Goal: Ask a question

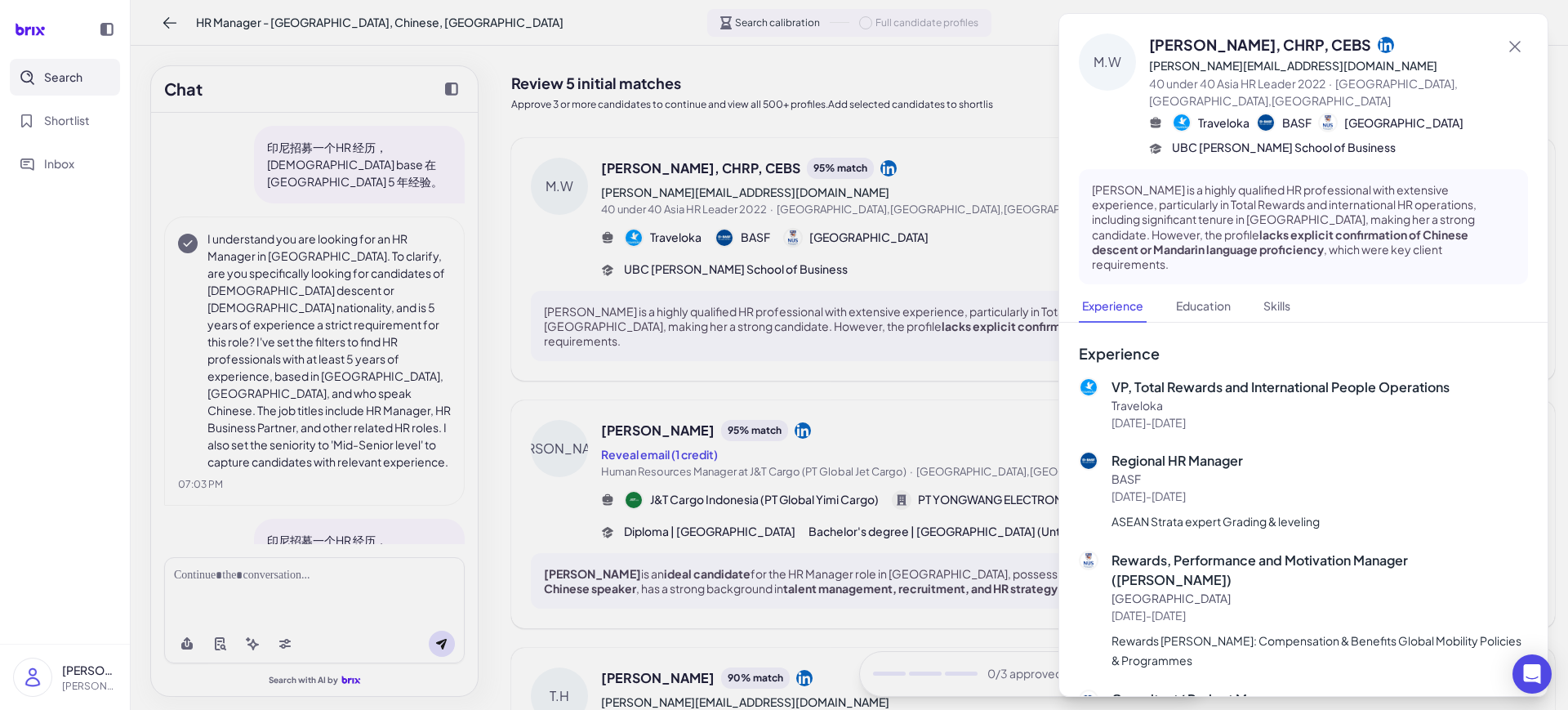
scroll to position [351, 0]
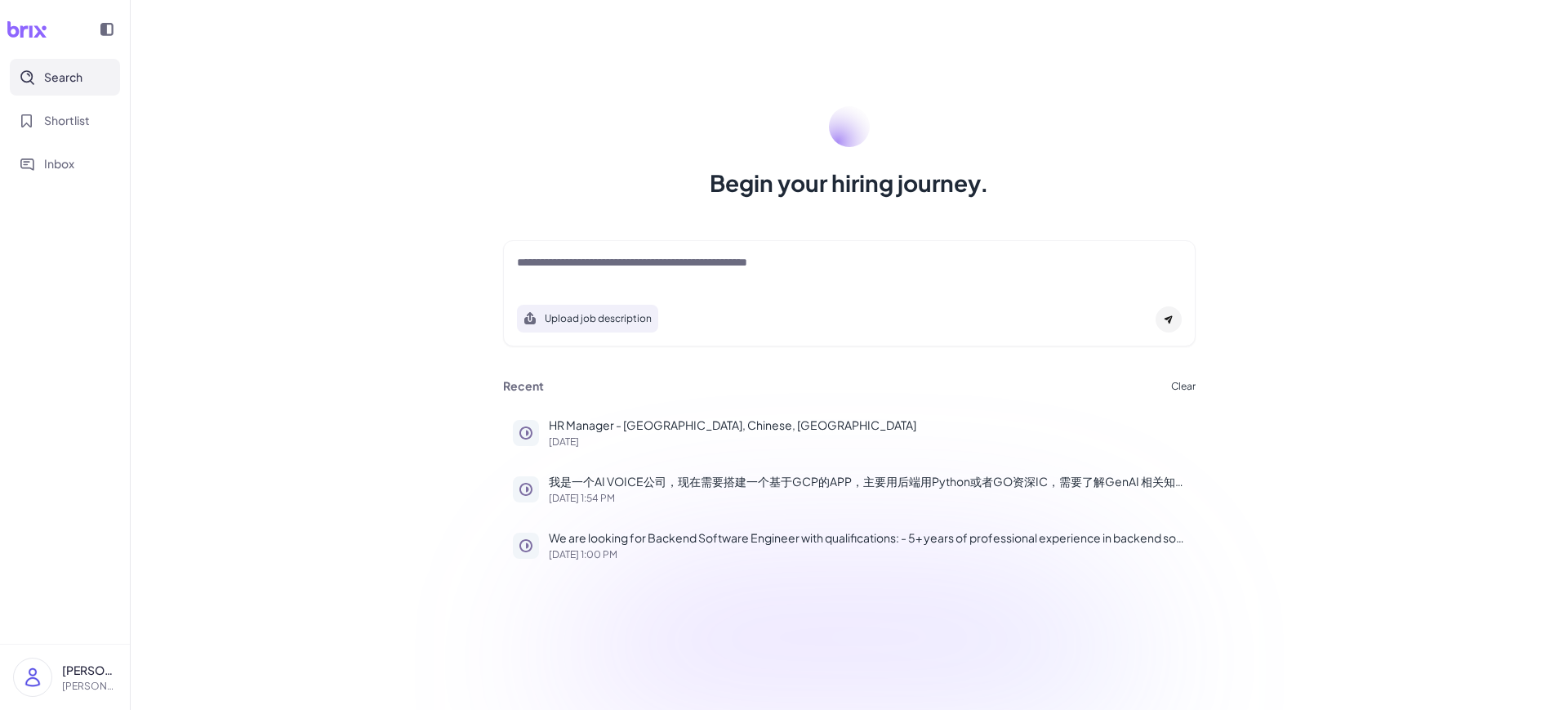
drag, startPoint x: 669, startPoint y: 278, endPoint x: 680, endPoint y: 265, distance: 17.0
click at [669, 278] on div at bounding box center [849, 270] width 665 height 32
click at [684, 260] on textarea at bounding box center [849, 264] width 665 height 20
type textarea "**********"
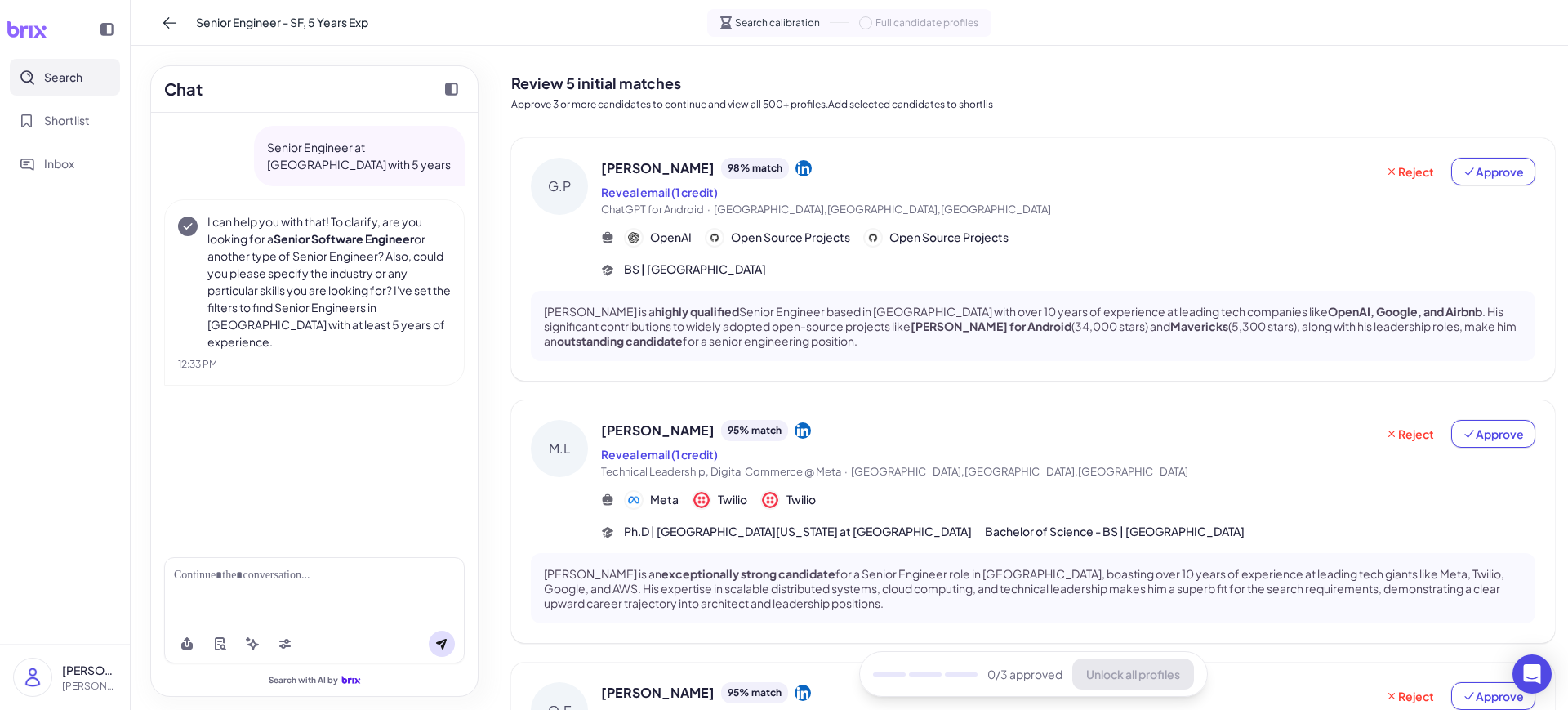
click at [286, 452] on div "Senior Engineer at [GEOGRAPHIC_DATA] with 5 years I can help you with that! To …" at bounding box center [314, 329] width 327 height 432
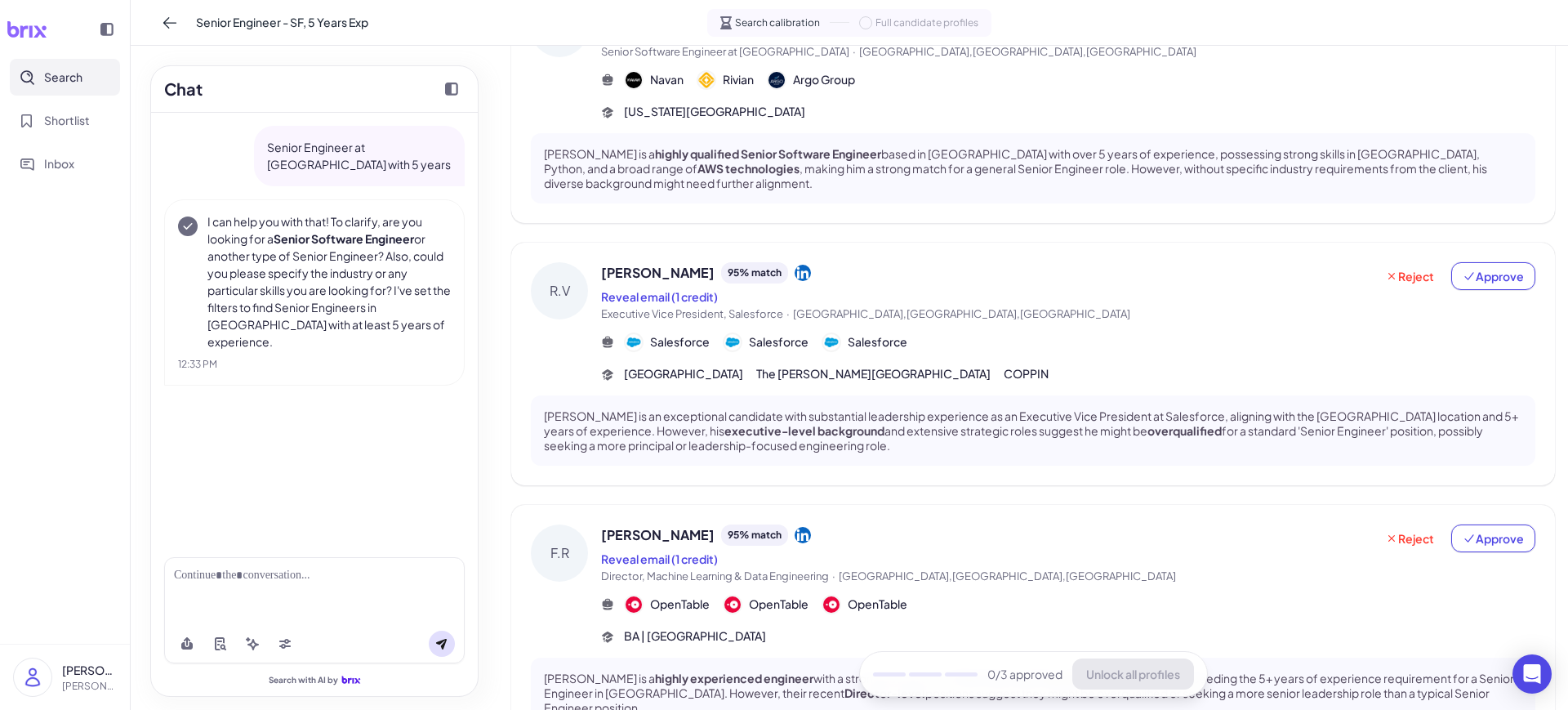
scroll to position [799, 0]
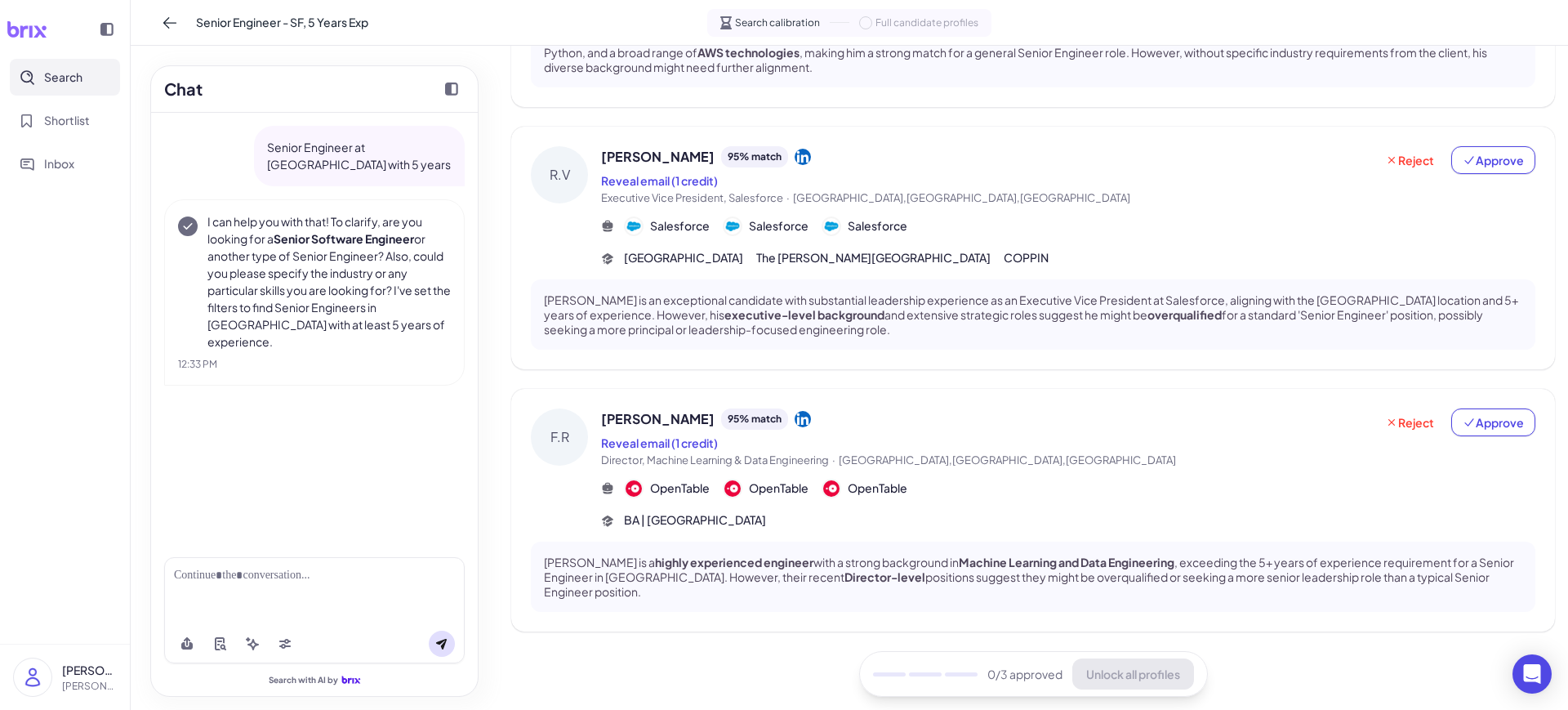
click at [28, 22] on icon at bounding box center [27, 30] width 41 height 16
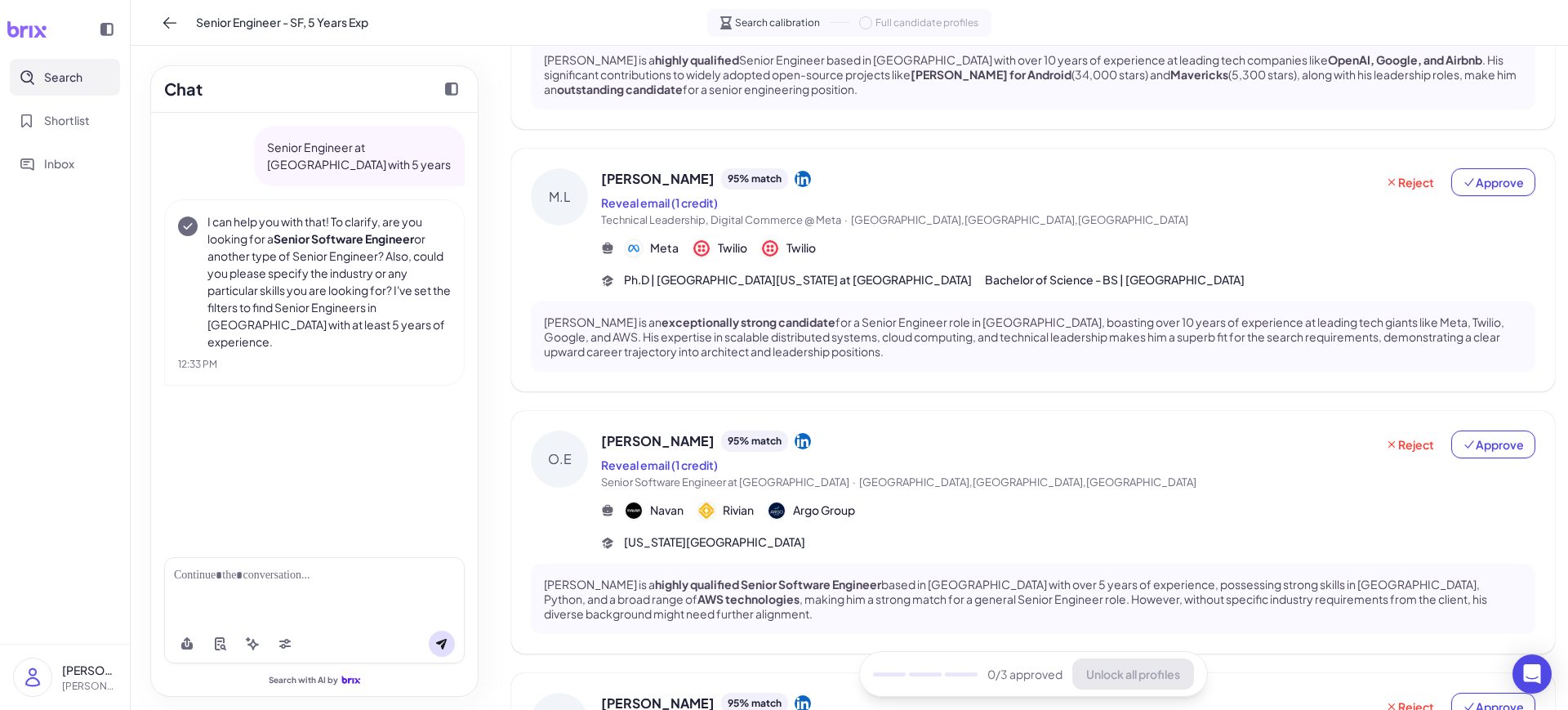
scroll to position [0, 0]
